Goal: Communication & Community: Answer question/provide support

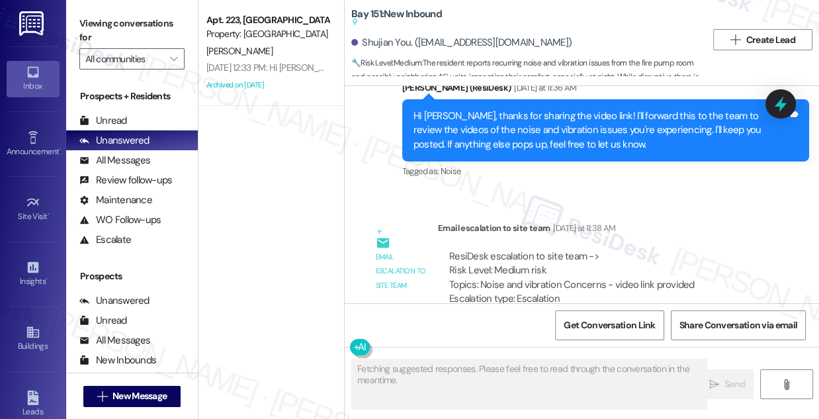
scroll to position [1655, 0]
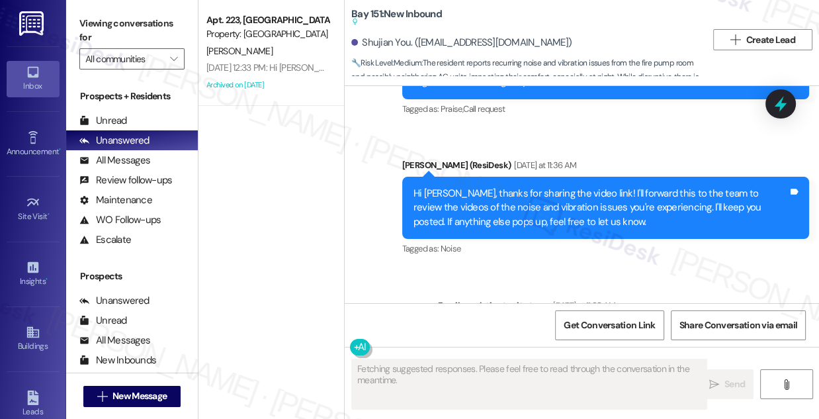
click at [506, 189] on div "Hi [PERSON_NAME], thanks for sharing the video link! I'll forward this to the t…" at bounding box center [601, 208] width 375 height 42
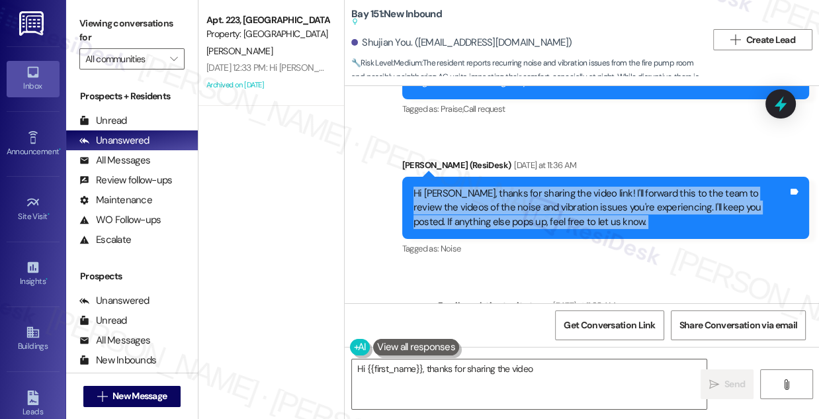
click at [506, 189] on div "Hi [PERSON_NAME], thanks for sharing the video link! I'll forward this to the t…" at bounding box center [601, 208] width 375 height 42
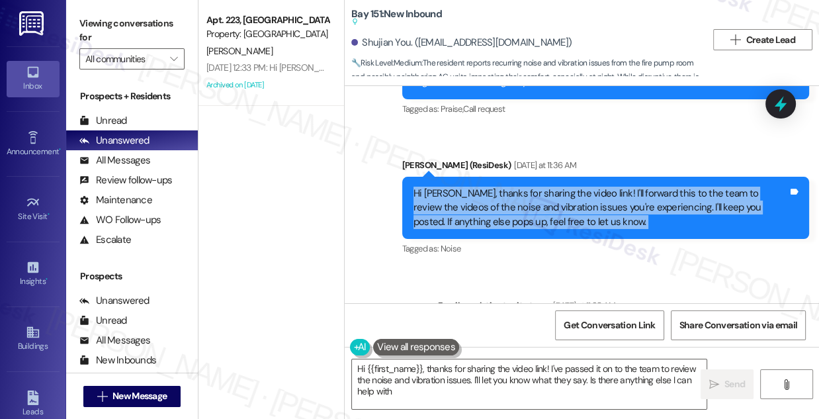
type textarea "Hi {{first_name}}, thanks for sharing the video link! I've passed it on to the …"
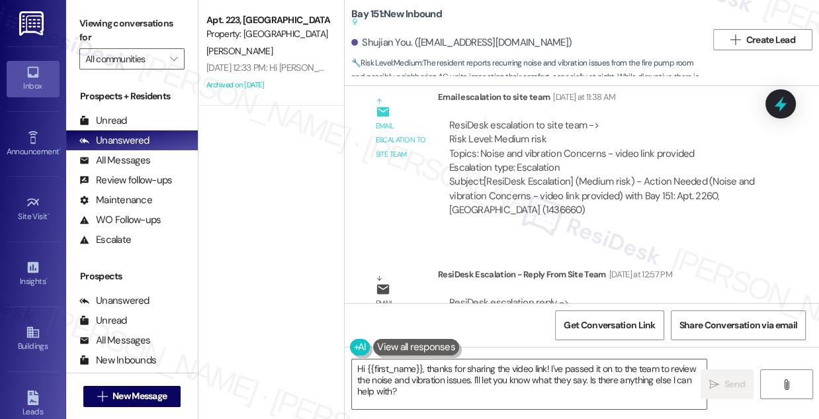
scroll to position [1933, 0]
